Goal: Navigation & Orientation: Find specific page/section

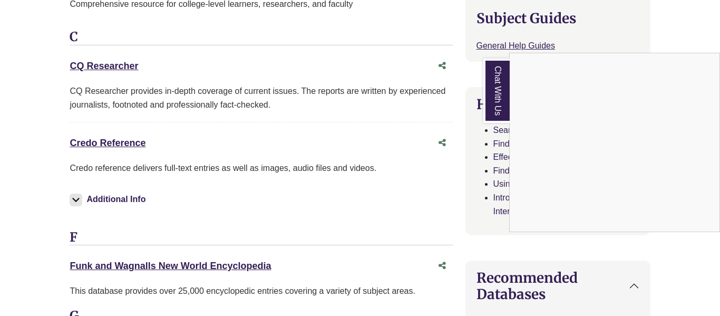
scroll to position [476, 0]
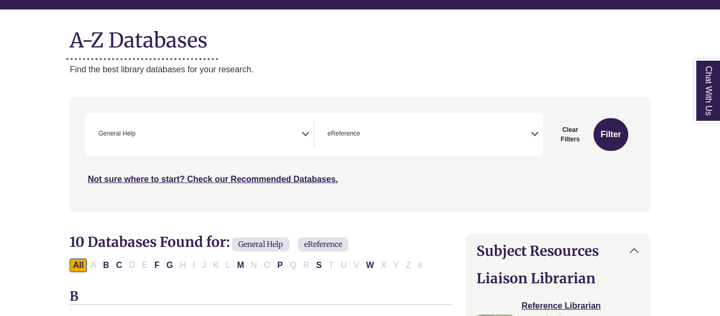
scroll to position [21, 0]
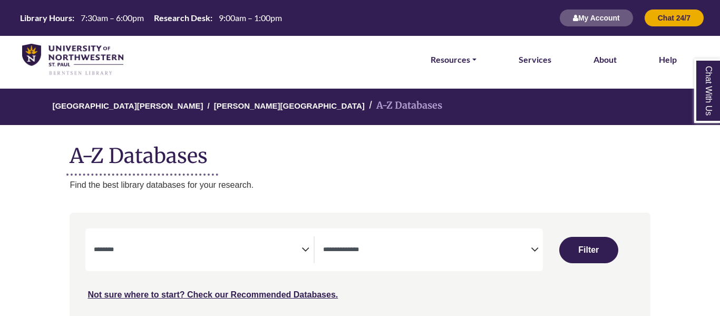
select select "Database Subject Filter"
select select "Database Types Filter"
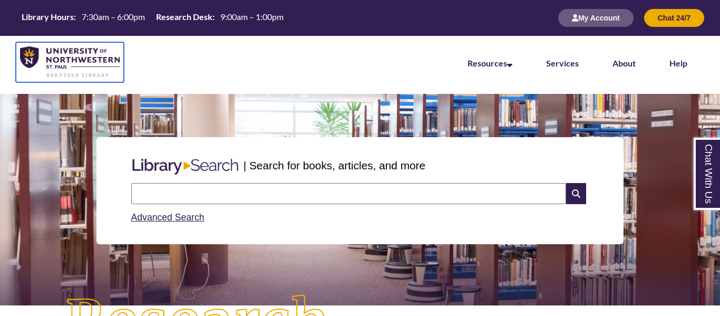
click at [68, 59] on img at bounding box center [70, 62] width 100 height 32
